Goal: Use online tool/utility: Utilize a website feature to perform a specific function

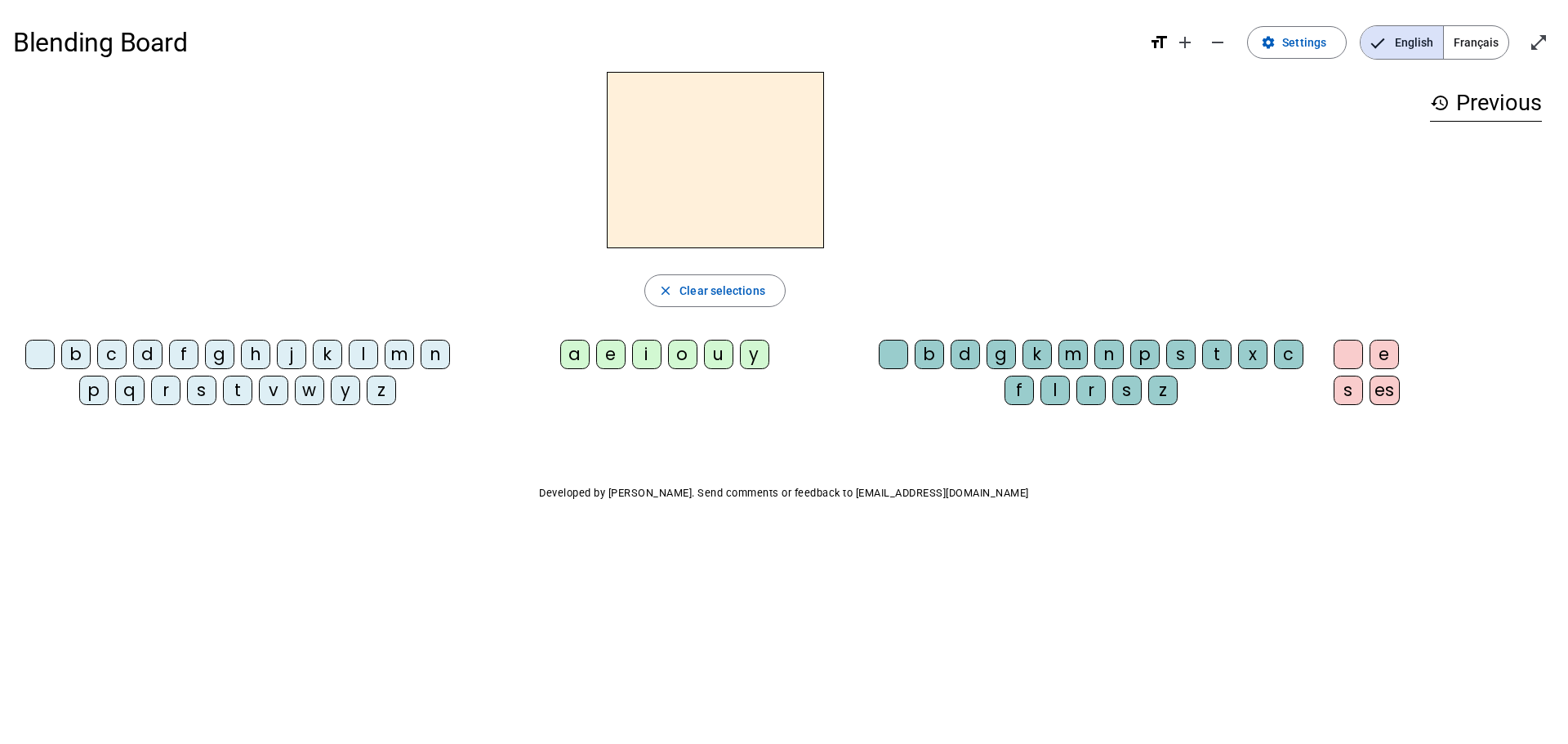
click at [364, 344] on div "l" at bounding box center [364, 354] width 29 height 29
click at [568, 352] on div "a" at bounding box center [575, 354] width 29 height 29
click at [611, 357] on div "e" at bounding box center [610, 354] width 29 height 29
click at [647, 353] on div "i" at bounding box center [647, 354] width 29 height 29
click at [681, 350] on div "o" at bounding box center [683, 354] width 29 height 29
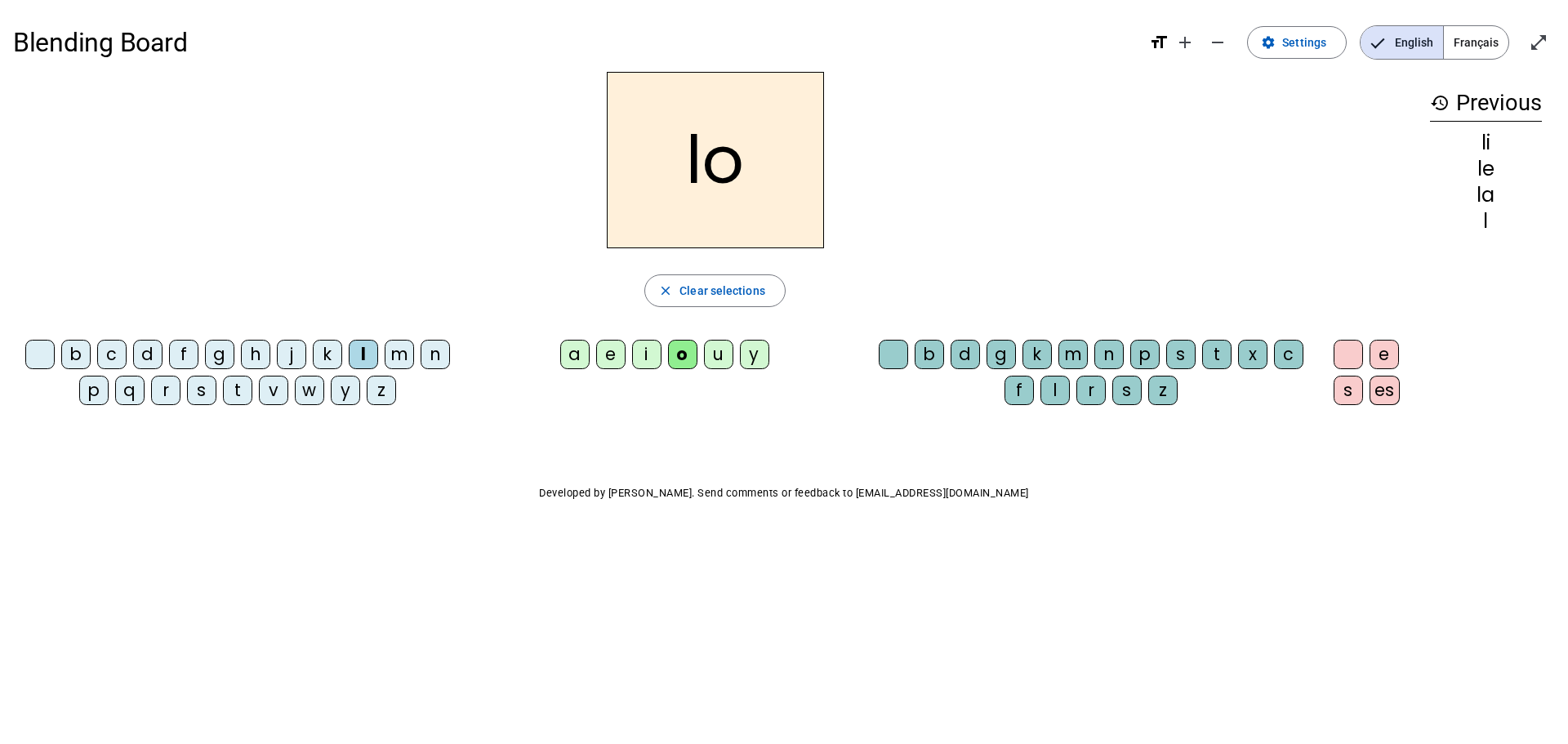
click at [717, 344] on div "u" at bounding box center [719, 354] width 29 height 29
click at [698, 285] on span "Clear selections" at bounding box center [723, 291] width 86 height 20
click at [398, 349] on div "m" at bounding box center [400, 354] width 29 height 29
click at [569, 344] on div "a" at bounding box center [575, 354] width 29 height 29
click at [607, 345] on div "e" at bounding box center [610, 354] width 29 height 29
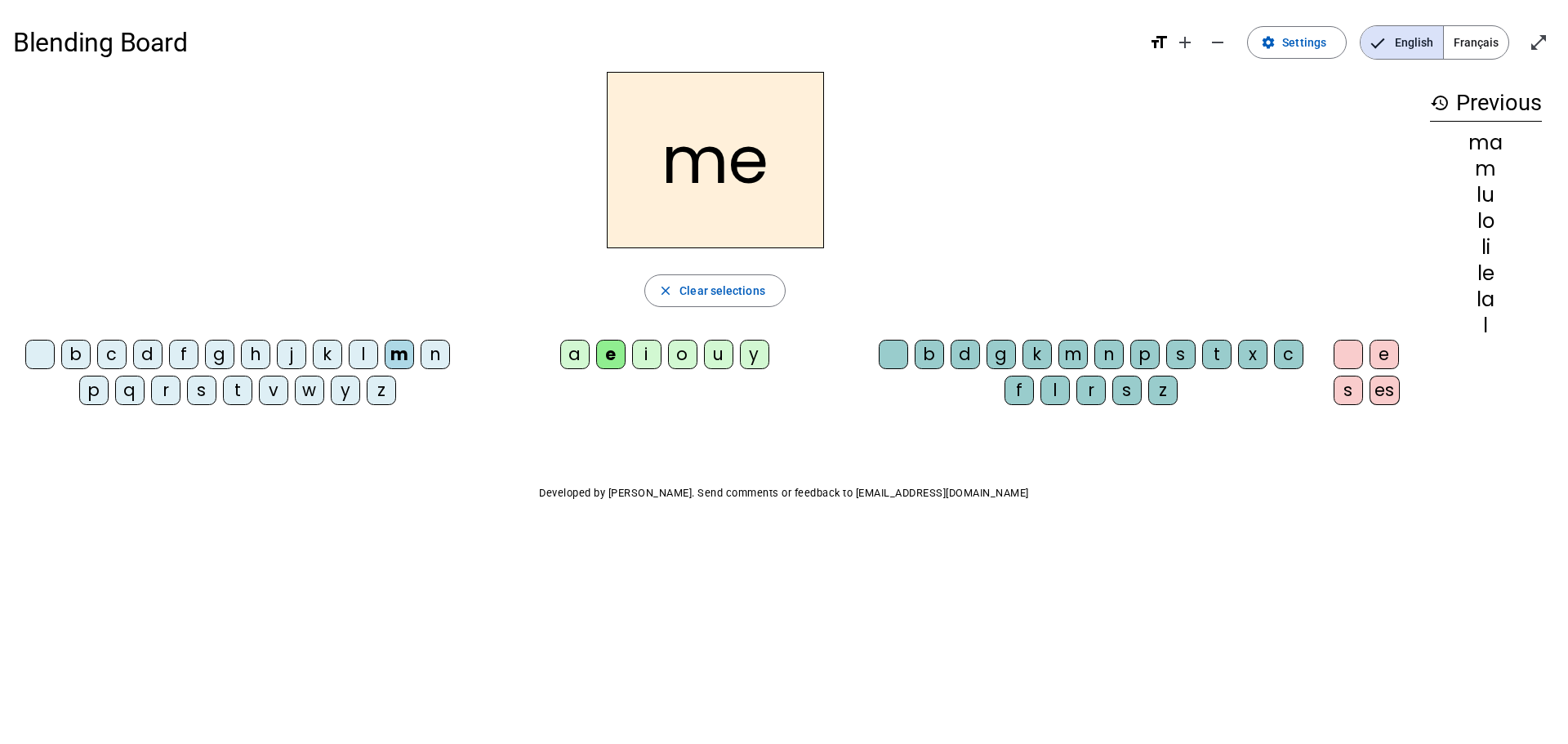
click at [647, 354] on div "i" at bounding box center [647, 354] width 29 height 29
click at [686, 345] on div "o" at bounding box center [683, 354] width 29 height 29
click at [717, 348] on div "u" at bounding box center [719, 354] width 29 height 29
click at [667, 287] on mat-icon "close" at bounding box center [665, 291] width 15 height 15
click at [143, 346] on div "d" at bounding box center [148, 354] width 29 height 29
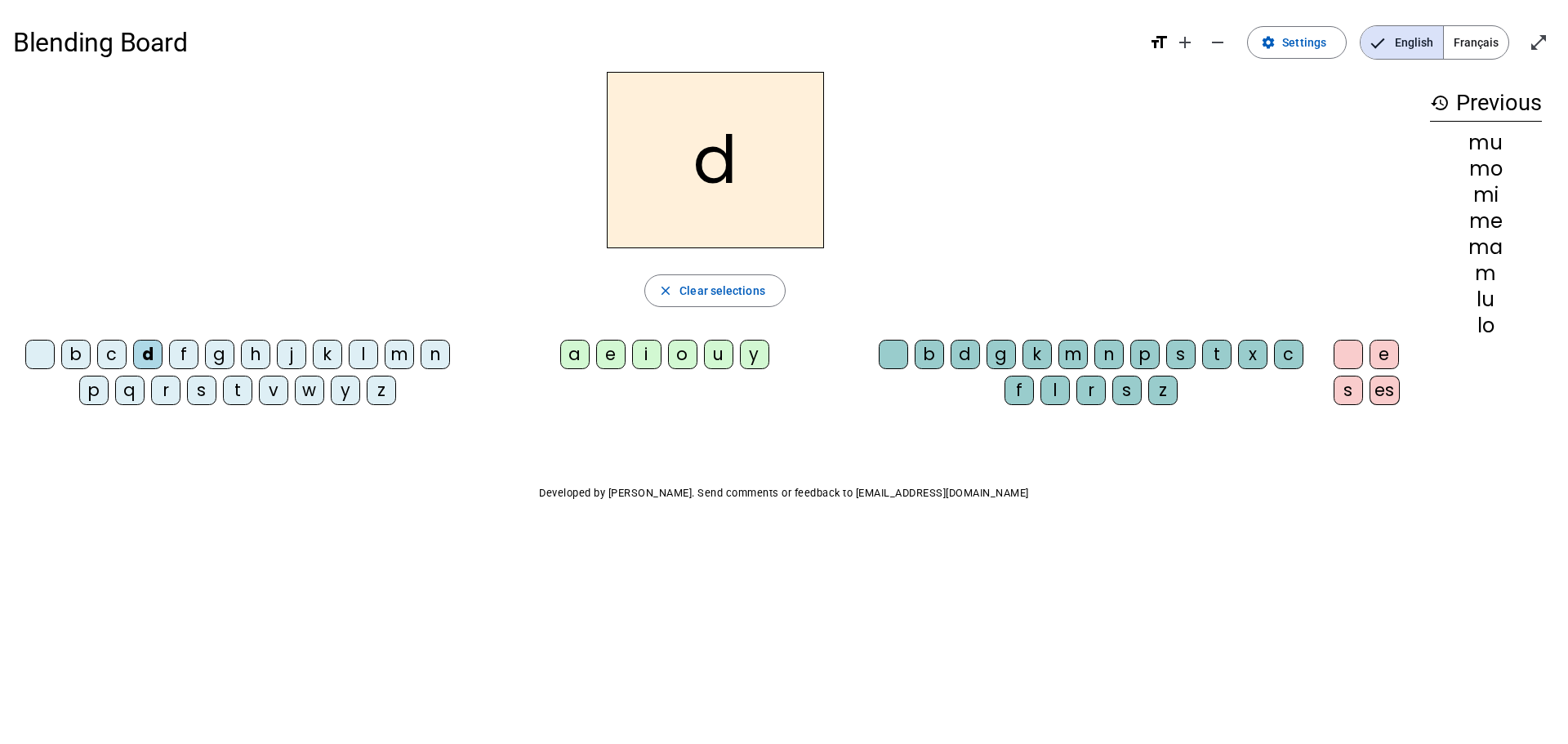
click at [572, 345] on div "a" at bounding box center [575, 354] width 29 height 29
click at [608, 347] on div "e" at bounding box center [610, 354] width 29 height 29
click at [647, 351] on div "i" at bounding box center [647, 354] width 29 height 29
click at [681, 344] on div "o" at bounding box center [683, 354] width 29 height 29
